Goal: Find specific page/section: Find specific page/section

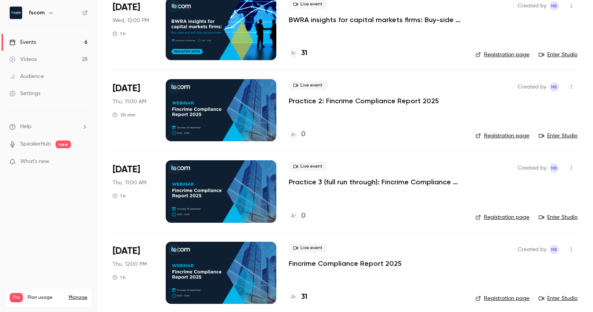
scroll to position [236, 0]
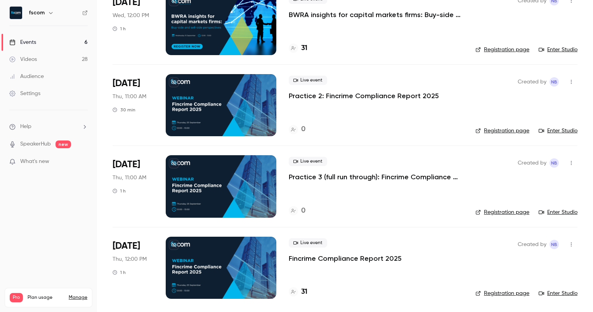
click at [215, 275] on div at bounding box center [221, 268] width 111 height 62
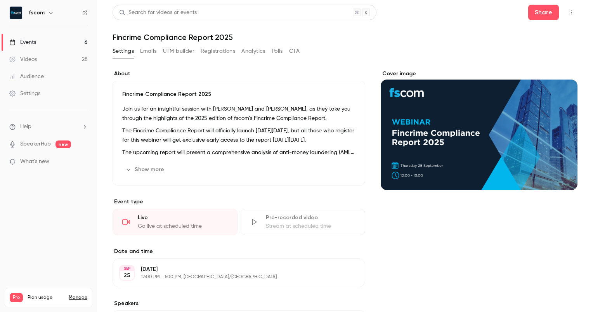
click at [186, 52] on button "UTM builder" at bounding box center [178, 51] width 31 height 12
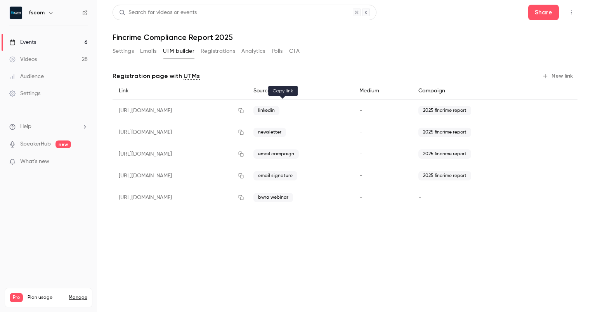
click at [244, 111] on icon "button" at bounding box center [241, 110] width 6 height 5
click at [125, 50] on button "Settings" at bounding box center [123, 51] width 21 height 12
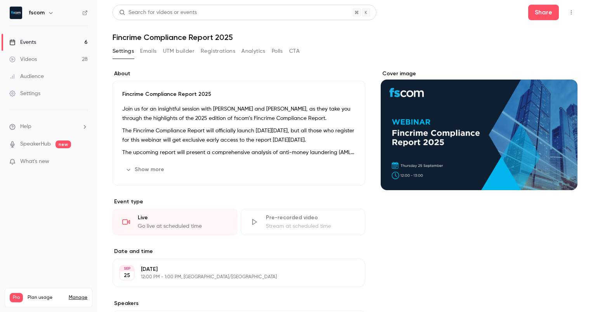
click at [76, 48] on link "Events 6" at bounding box center [48, 42] width 97 height 17
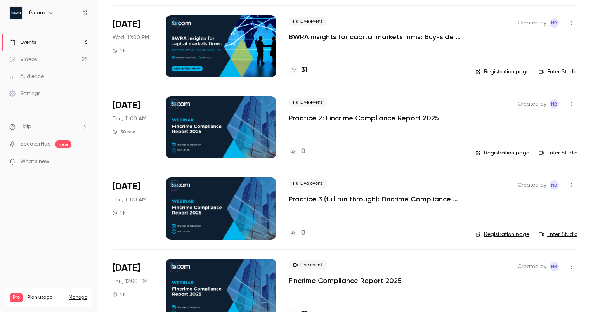
scroll to position [236, 0]
